Goal: Task Accomplishment & Management: Manage account settings

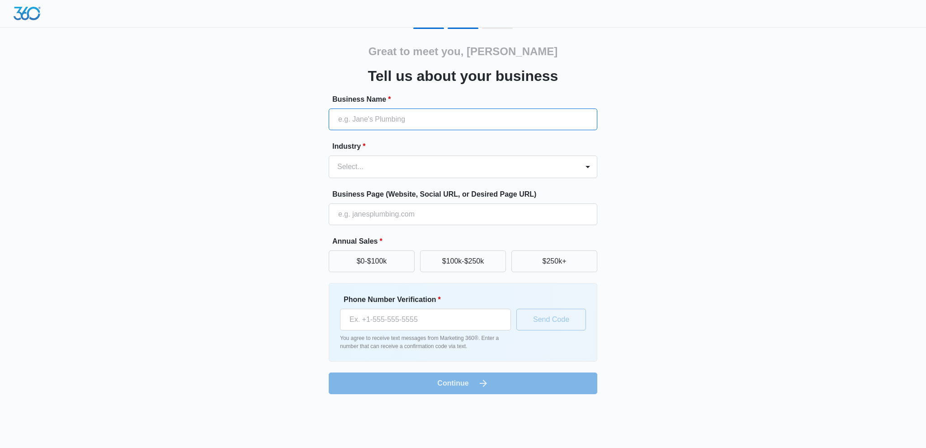
click at [432, 117] on input "Business Name *" at bounding box center [463, 119] width 268 height 22
type input "legacy fitness & kickboxing"
type input "(330) 402-7077"
click at [400, 166] on div at bounding box center [452, 166] width 230 height 13
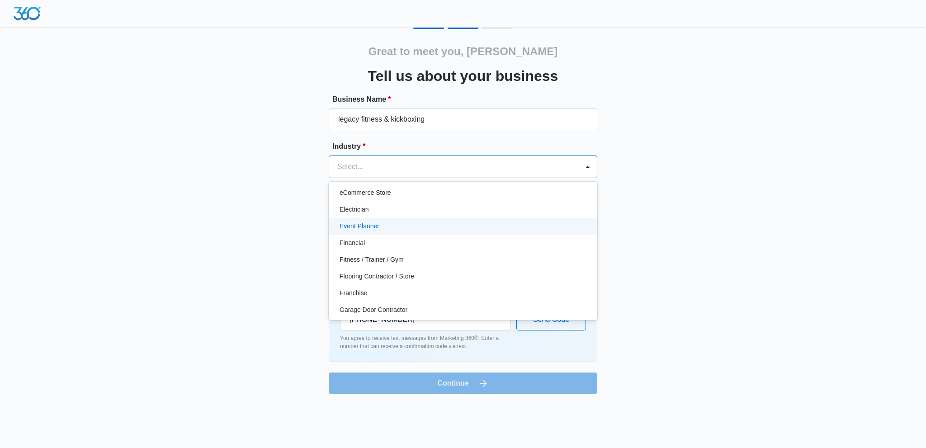
scroll to position [226, 0]
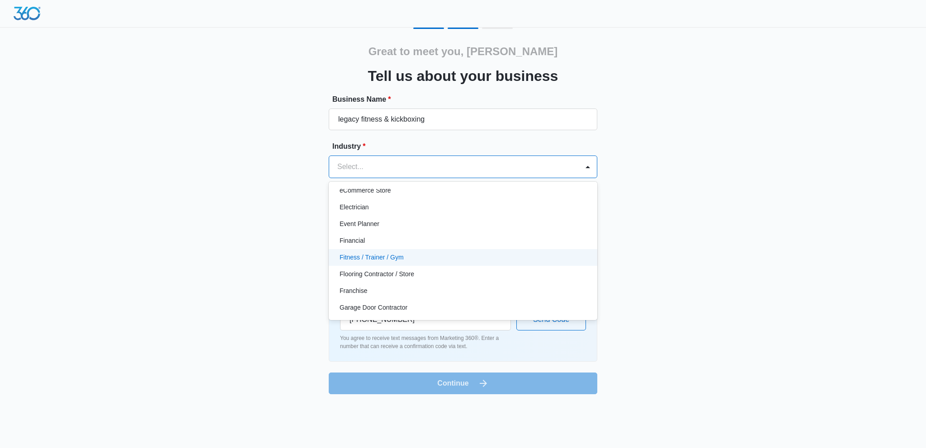
click at [386, 263] on div "Fitness / Trainer / Gym" at bounding box center [463, 257] width 268 height 17
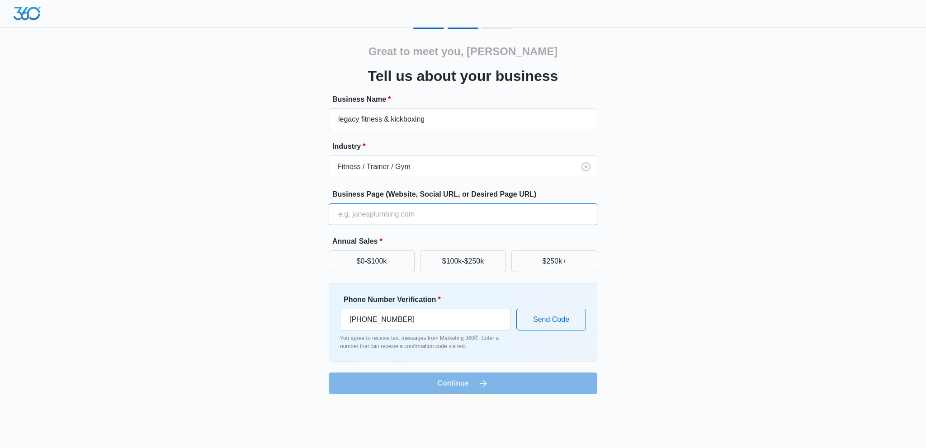
click at [423, 221] on input "Business Page (Website, Social URL, or Desired Page URL)" at bounding box center [463, 214] width 268 height 22
type input "www.legacyfitnessohio.com"
click at [481, 260] on button "$100k-$250k" at bounding box center [463, 261] width 86 height 22
click at [562, 323] on button "Send Code" at bounding box center [551, 320] width 70 height 22
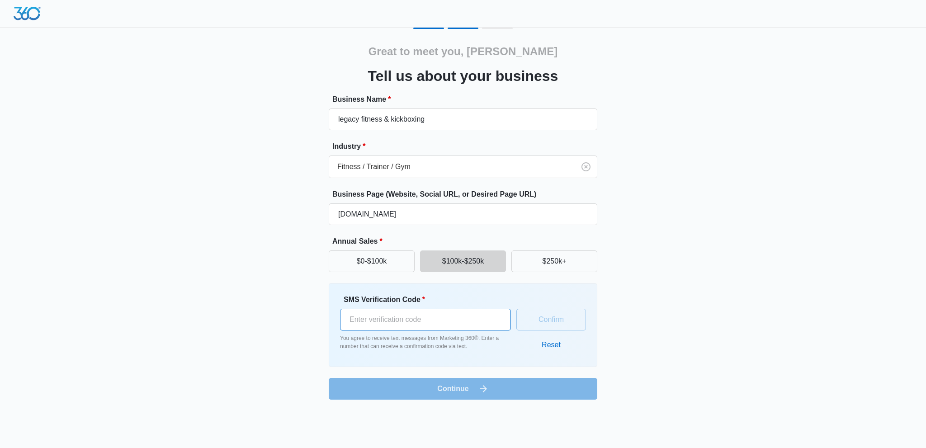
click at [465, 322] on input "SMS Verification Code *" at bounding box center [425, 320] width 171 height 22
type input "191090"
click at [546, 322] on button "Confirm" at bounding box center [551, 320] width 70 height 22
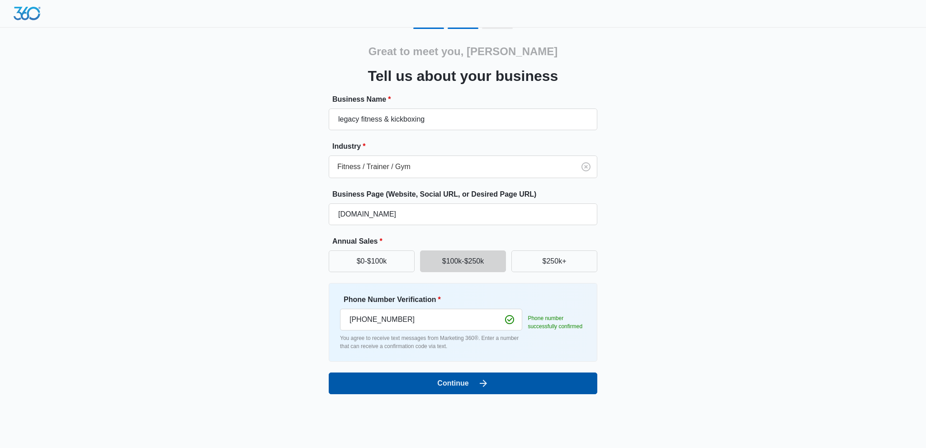
click at [479, 381] on icon "submit" at bounding box center [483, 383] width 11 height 11
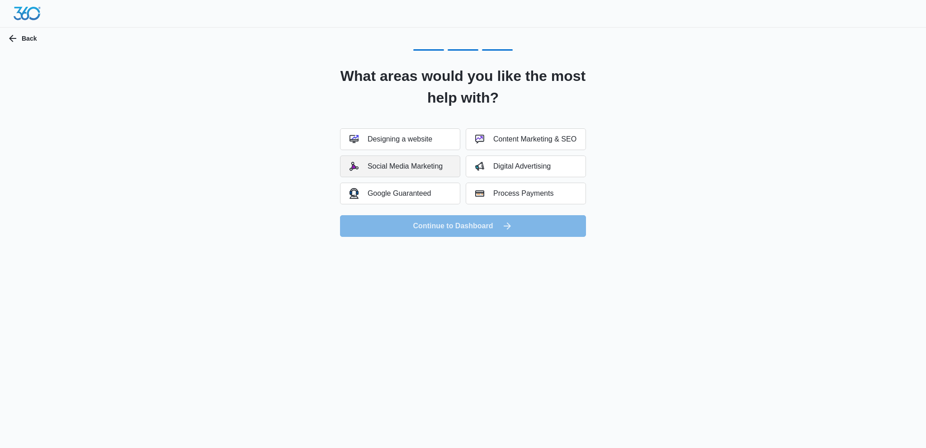
click at [427, 167] on div "Social Media Marketing" at bounding box center [395, 166] width 93 height 9
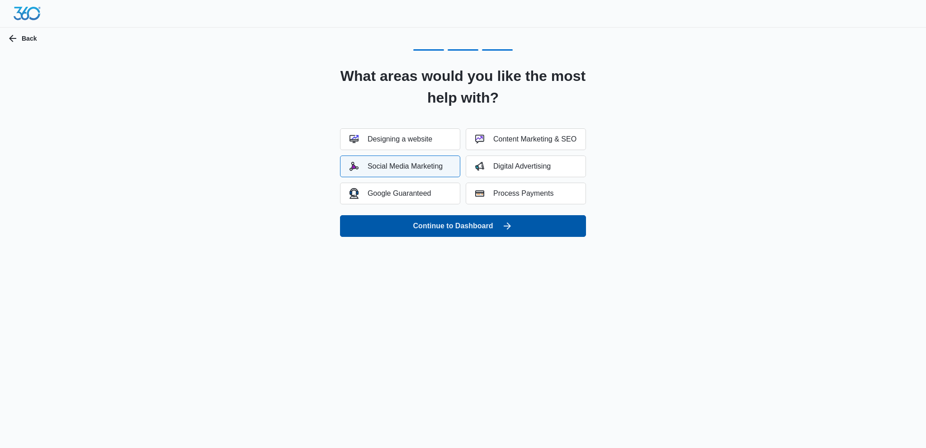
click at [509, 228] on icon "submit" at bounding box center [507, 226] width 11 height 11
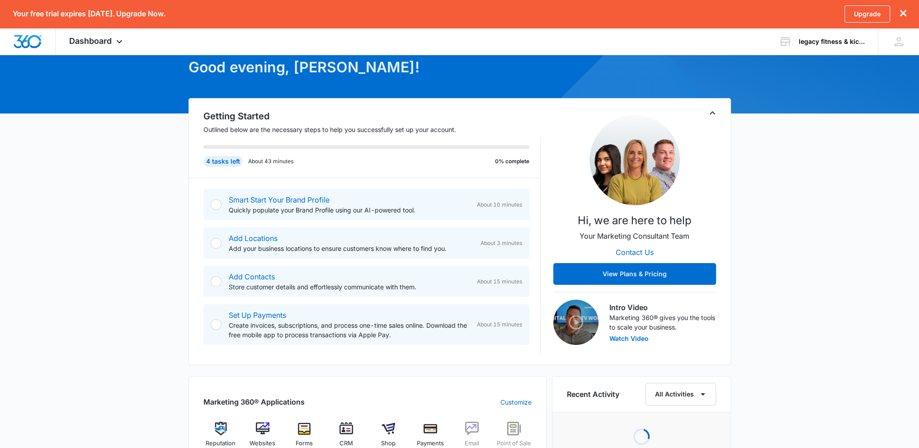
scroll to position [90, 0]
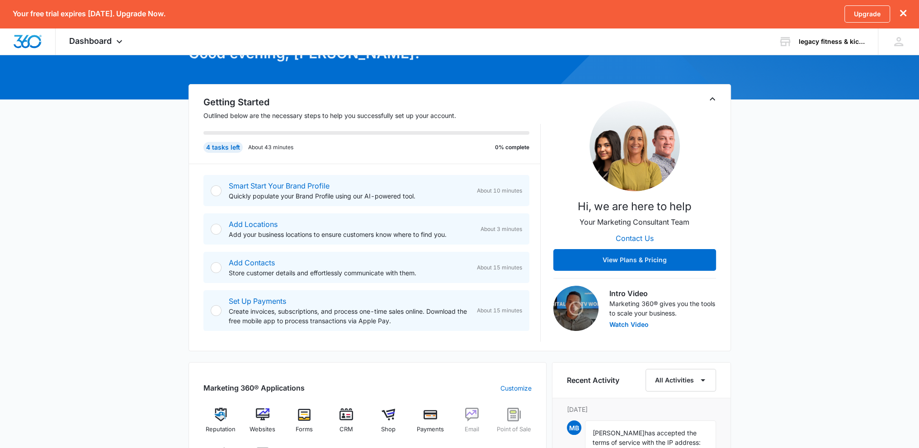
click at [217, 185] on div at bounding box center [216, 190] width 11 height 11
click at [215, 188] on div at bounding box center [216, 190] width 11 height 11
click at [215, 194] on div at bounding box center [216, 190] width 11 height 11
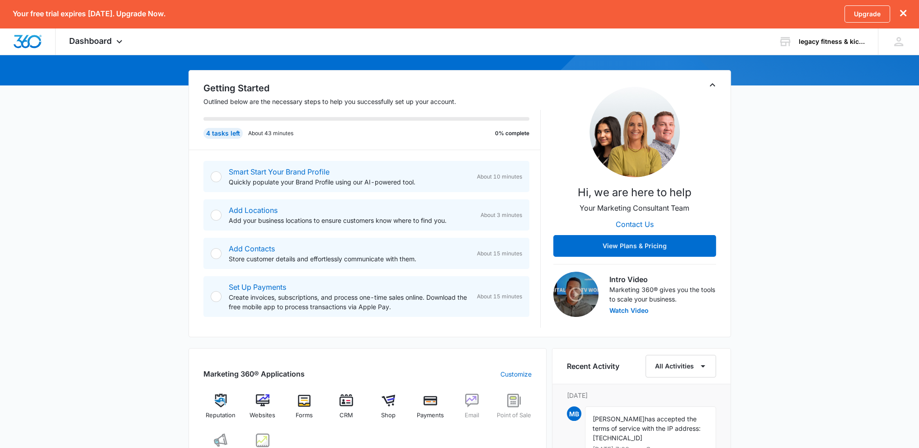
scroll to position [31, 0]
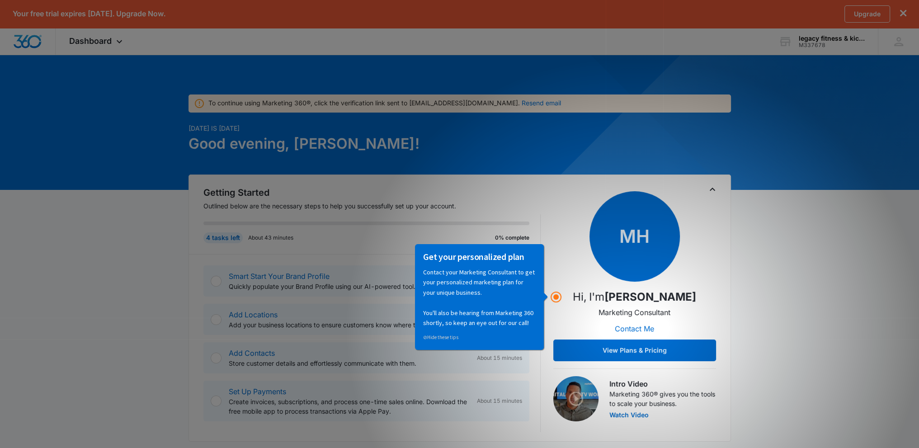
click at [537, 197] on h2 "Getting Started" at bounding box center [371, 193] width 337 height 14
click at [720, 211] on div "Getting Started Outlined below are the necessary steps to help you successfully…" at bounding box center [459, 307] width 542 height 267
click at [525, 309] on p "Contact your Marketing Consultant to get your personalized marketing plan for y…" at bounding box center [479, 297] width 113 height 61
click at [501, 354] on span "About 15 minutes" at bounding box center [499, 358] width 45 height 8
click at [513, 259] on h3 "Get your personalized plan" at bounding box center [479, 256] width 113 height 12
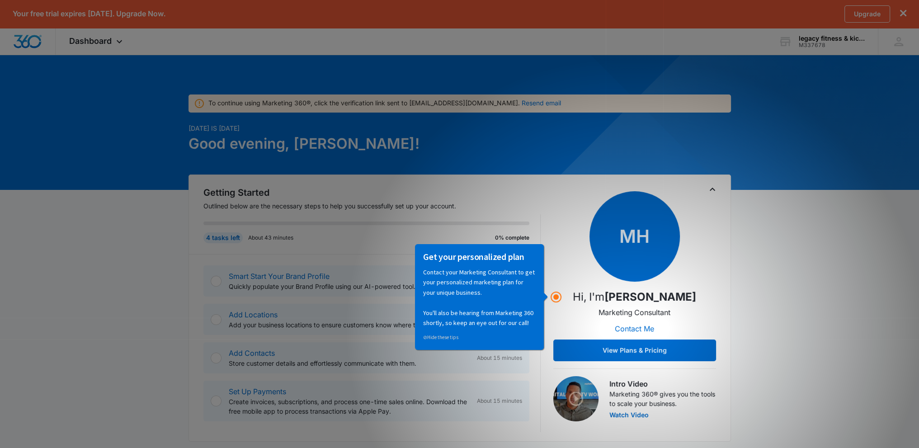
click at [576, 222] on div "MH Hi, I'm Matthew Holzapfel Marketing Consultant Contact Me View Plans & Prici…" at bounding box center [634, 276] width 163 height 170
click at [554, 296] on circle "Hotspot (open by clicking or pressing space/enter)" at bounding box center [556, 297] width 8 height 8
click at [342, 56] on div at bounding box center [459, 122] width 919 height 136
click at [905, 16] on button "dismiss this dialog" at bounding box center [903, 13] width 6 height 9
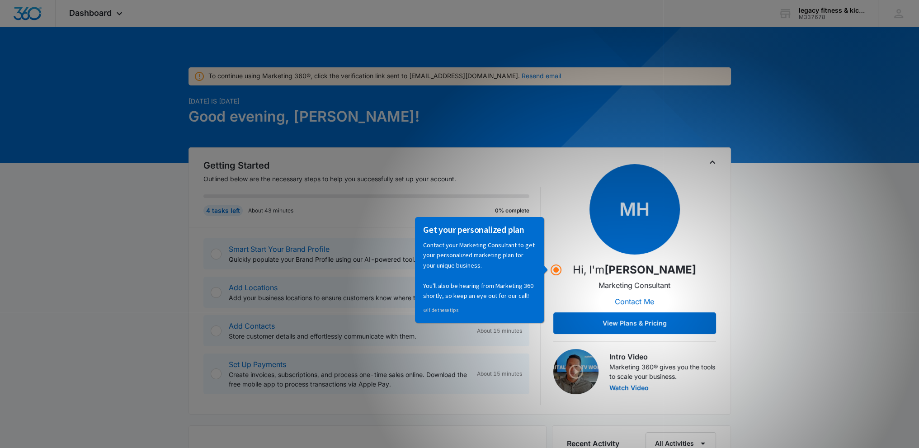
click at [757, 244] on div "To continue using Marketing 360®, click the verification link sent to legacyfit…" at bounding box center [459, 444] width 919 height 812
click at [525, 167] on h2 "Getting Started" at bounding box center [371, 166] width 337 height 14
click at [550, 270] on div "Get your personalized plan Contact your Marketing Consultant to get your person…" at bounding box center [482, 269] width 137 height 107
click at [621, 322] on button "View Plans & Pricing" at bounding box center [634, 323] width 163 height 22
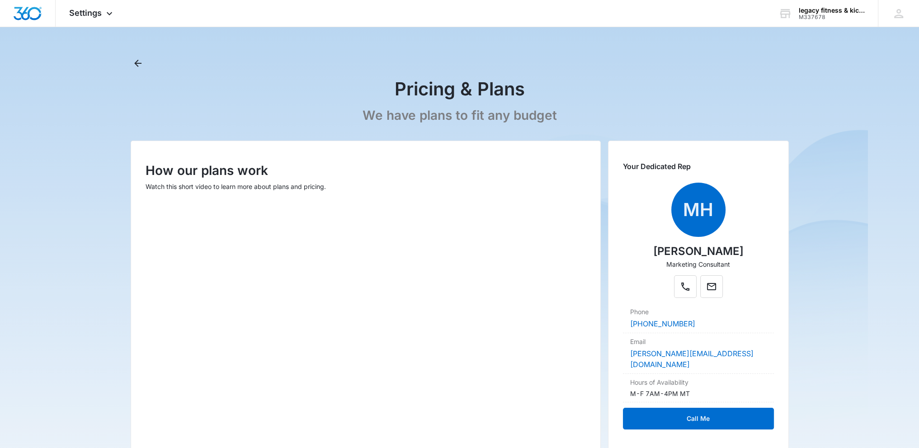
click at [432, 117] on p "We have plans to fit any budget" at bounding box center [459, 116] width 194 height 16
click at [134, 57] on button "Back" at bounding box center [138, 63] width 14 height 14
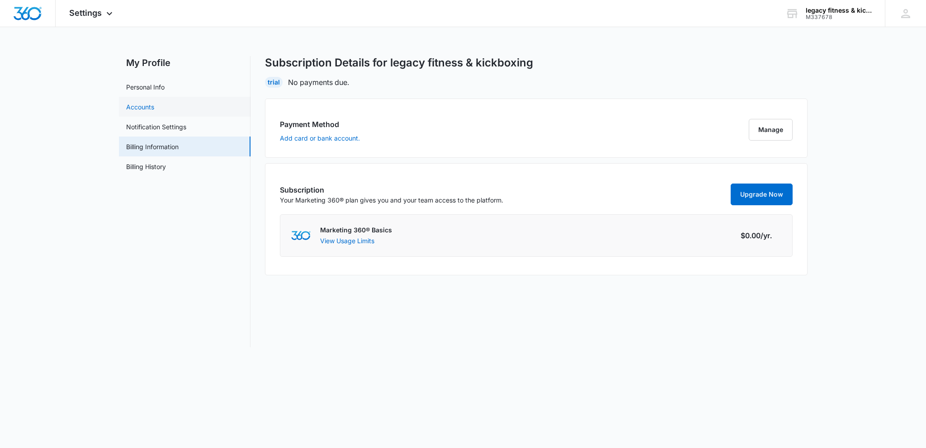
click at [154, 108] on link "Accounts" at bounding box center [140, 106] width 28 height 9
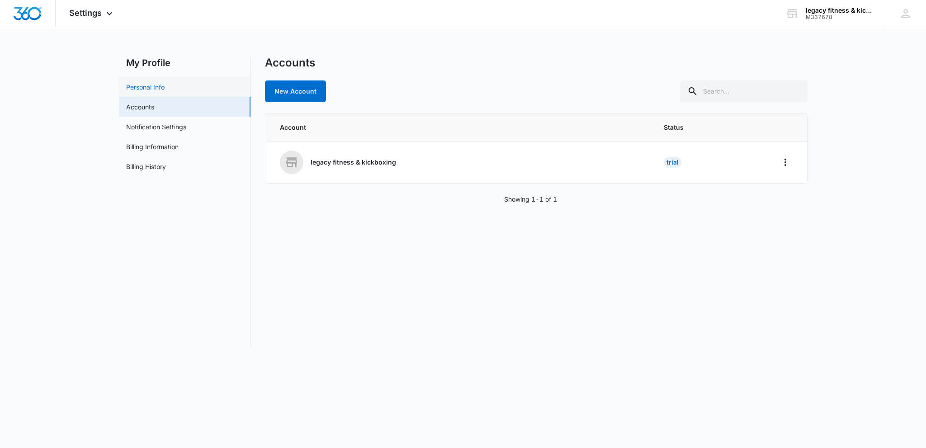
click at [165, 92] on link "Personal Info" at bounding box center [145, 86] width 38 height 9
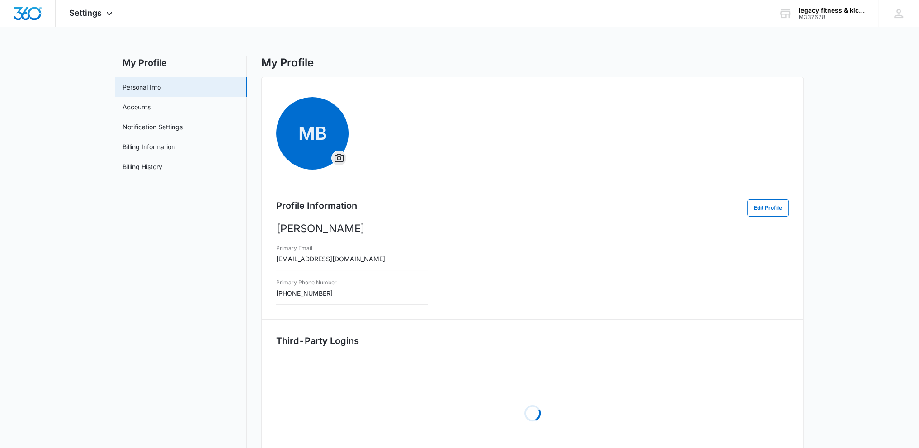
click at [161, 88] on link "Personal Info" at bounding box center [141, 86] width 38 height 9
